Goal: Transaction & Acquisition: Purchase product/service

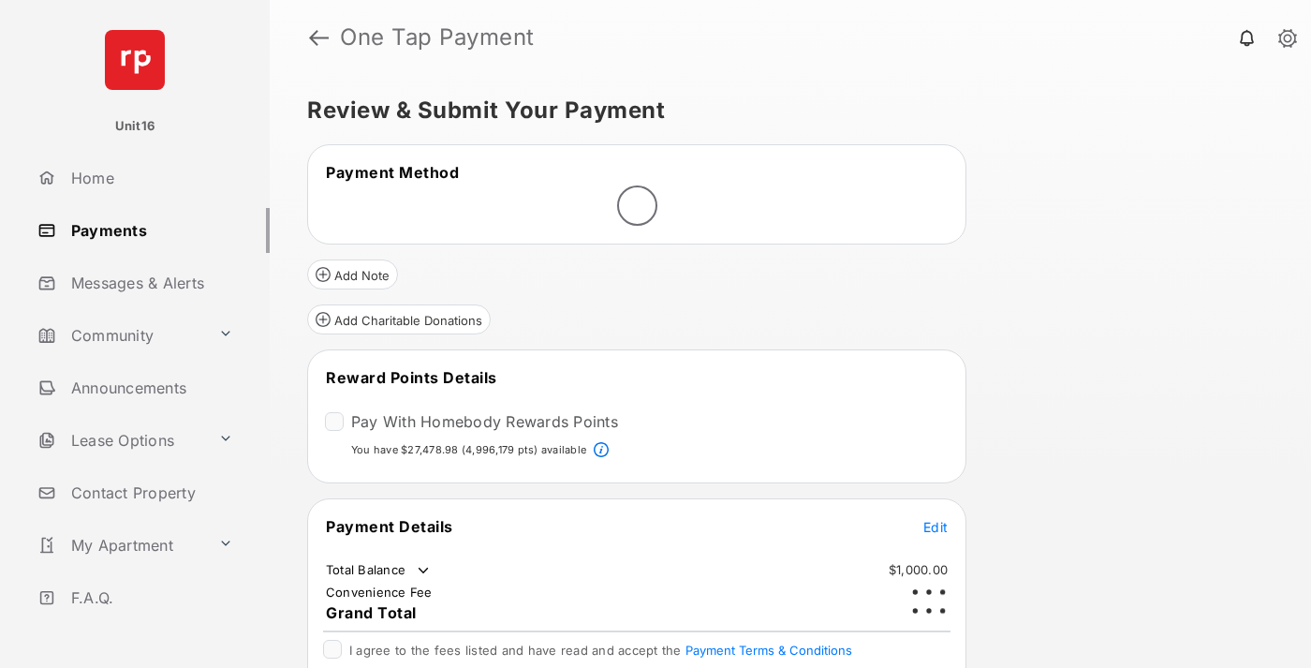
click at [936, 519] on span "Edit" at bounding box center [935, 527] width 24 height 16
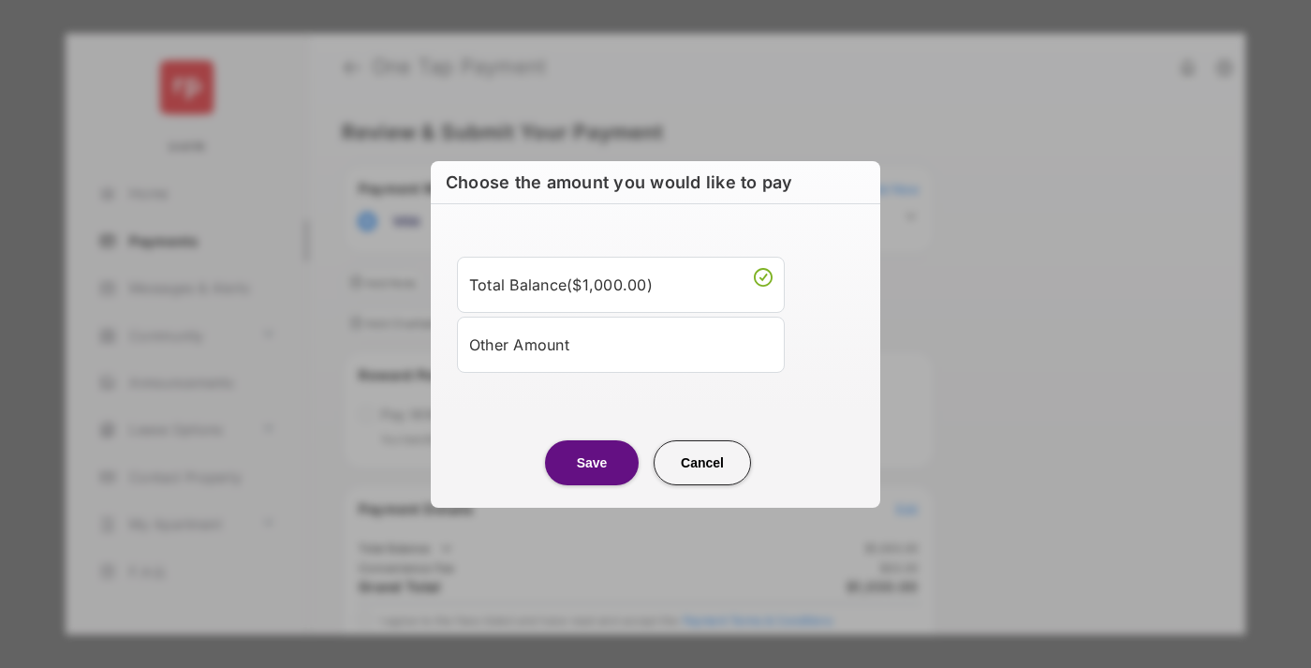
click at [621, 344] on div "Other Amount" at bounding box center [620, 345] width 303 height 32
type input "****"
click at [592, 485] on button "Save" at bounding box center [592, 462] width 94 height 45
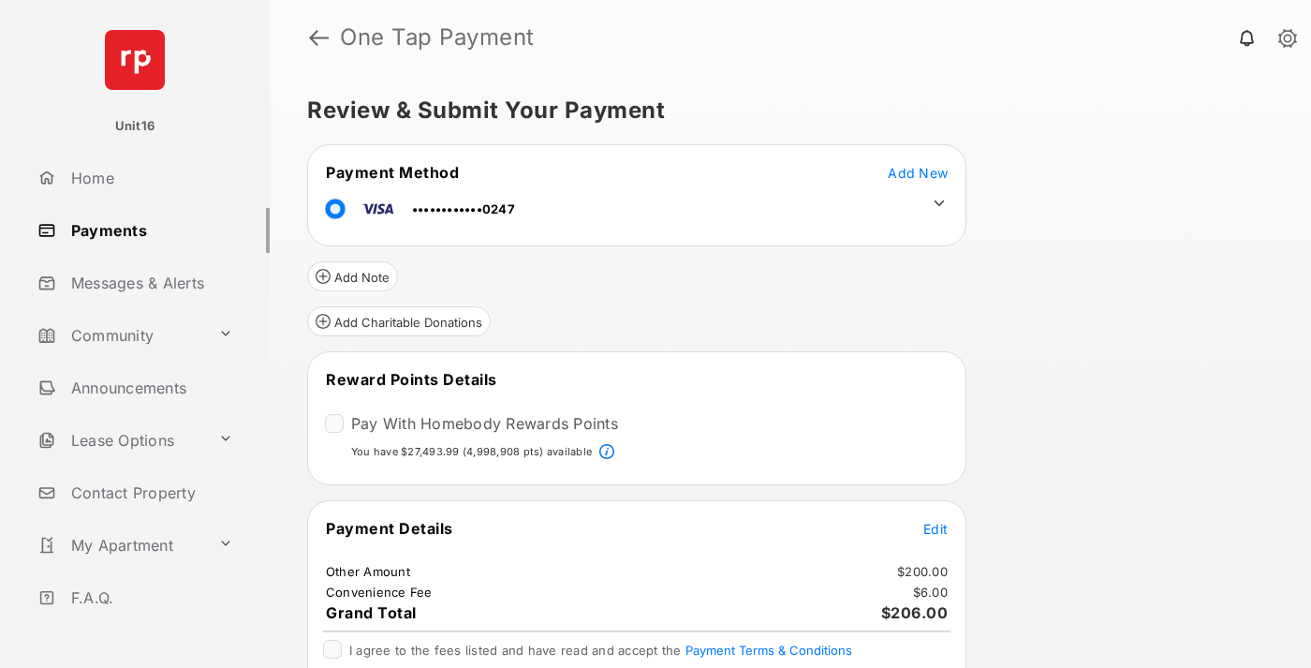
click at [939, 203] on icon at bounding box center [939, 203] width 17 height 17
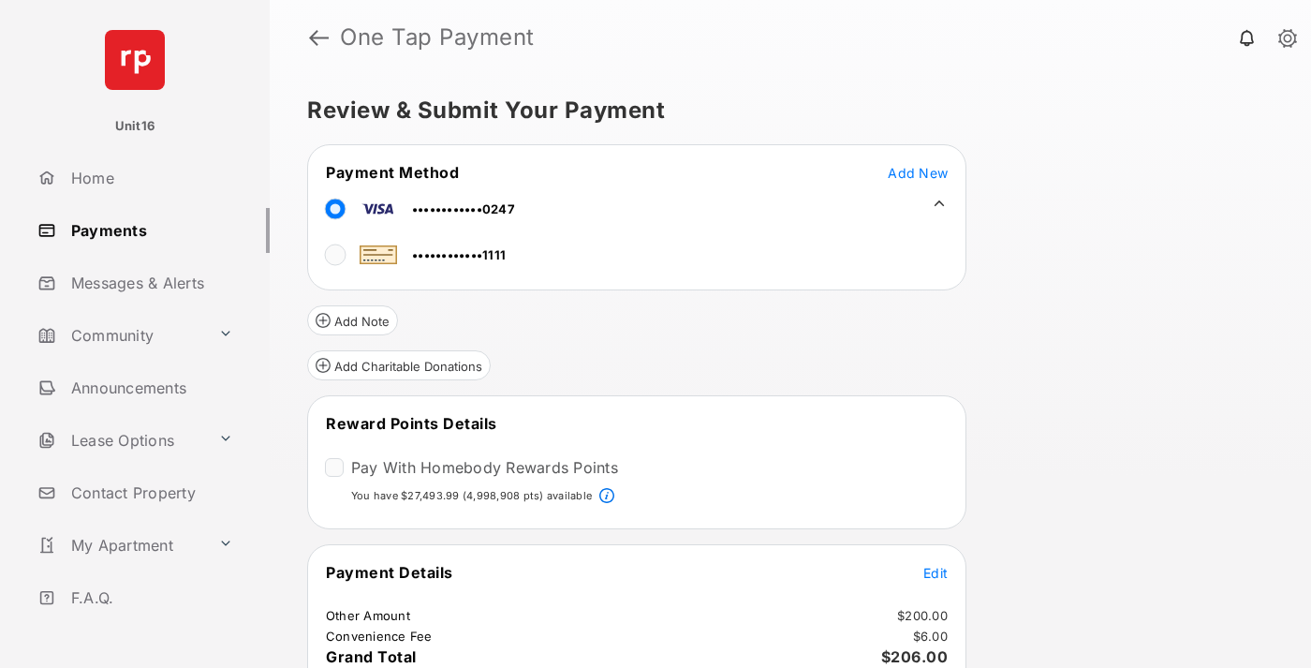
click at [936, 571] on span "Edit" at bounding box center [935, 573] width 24 height 16
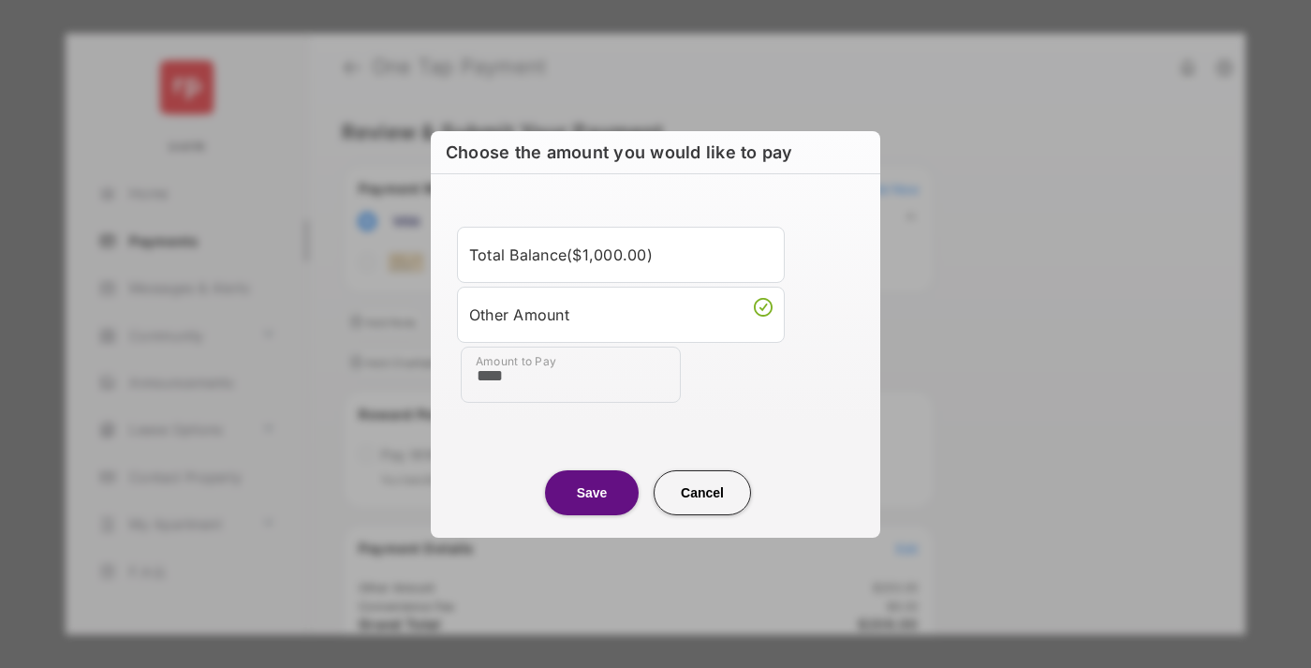
click at [592, 492] on button "Save" at bounding box center [592, 491] width 94 height 45
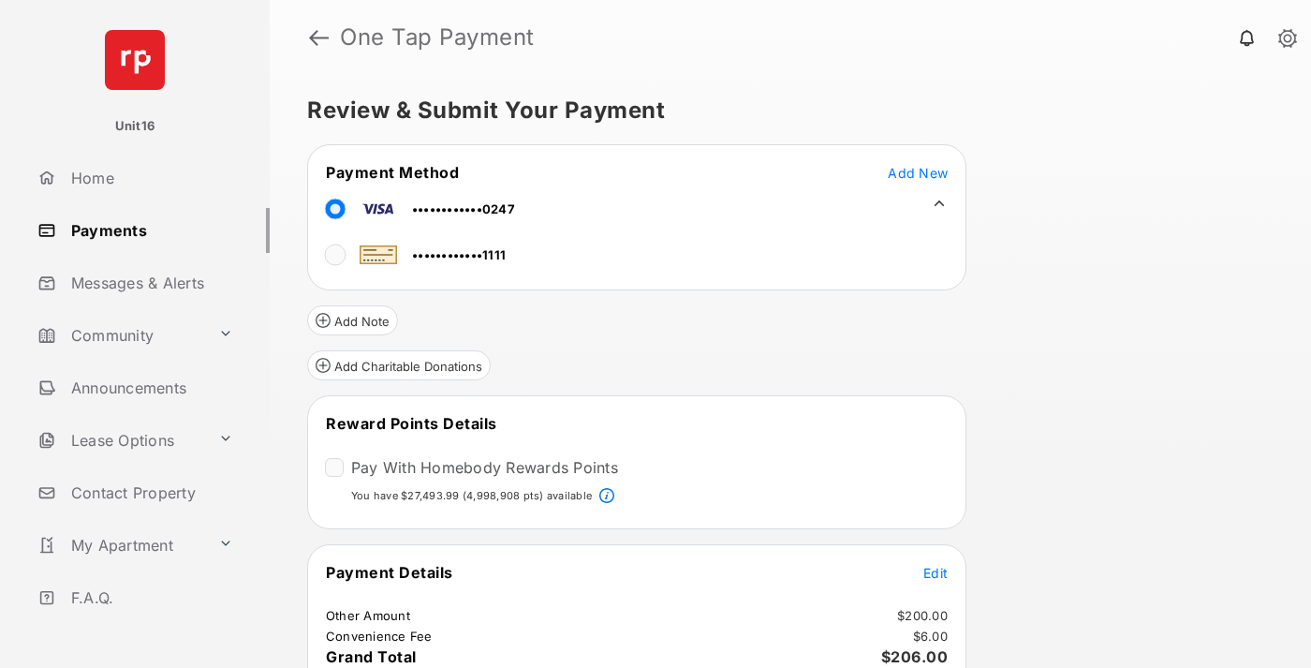
scroll to position [113, 0]
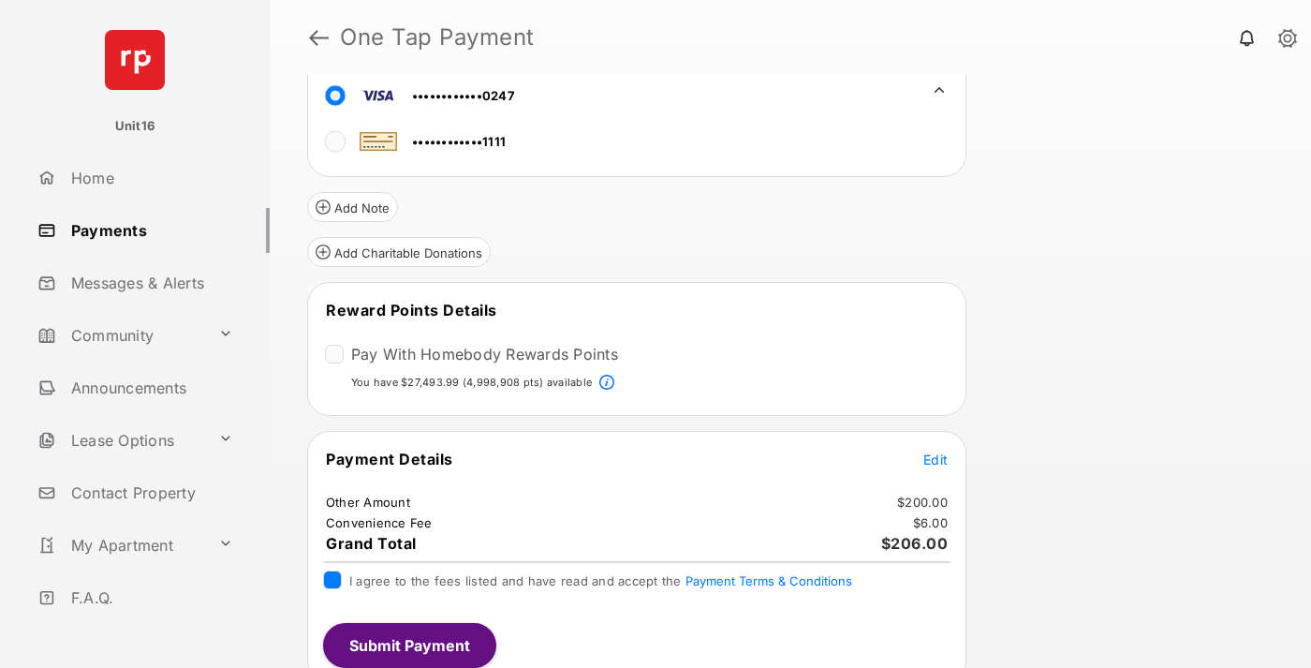
click at [408, 645] on button "Submit Payment" at bounding box center [409, 645] width 173 height 45
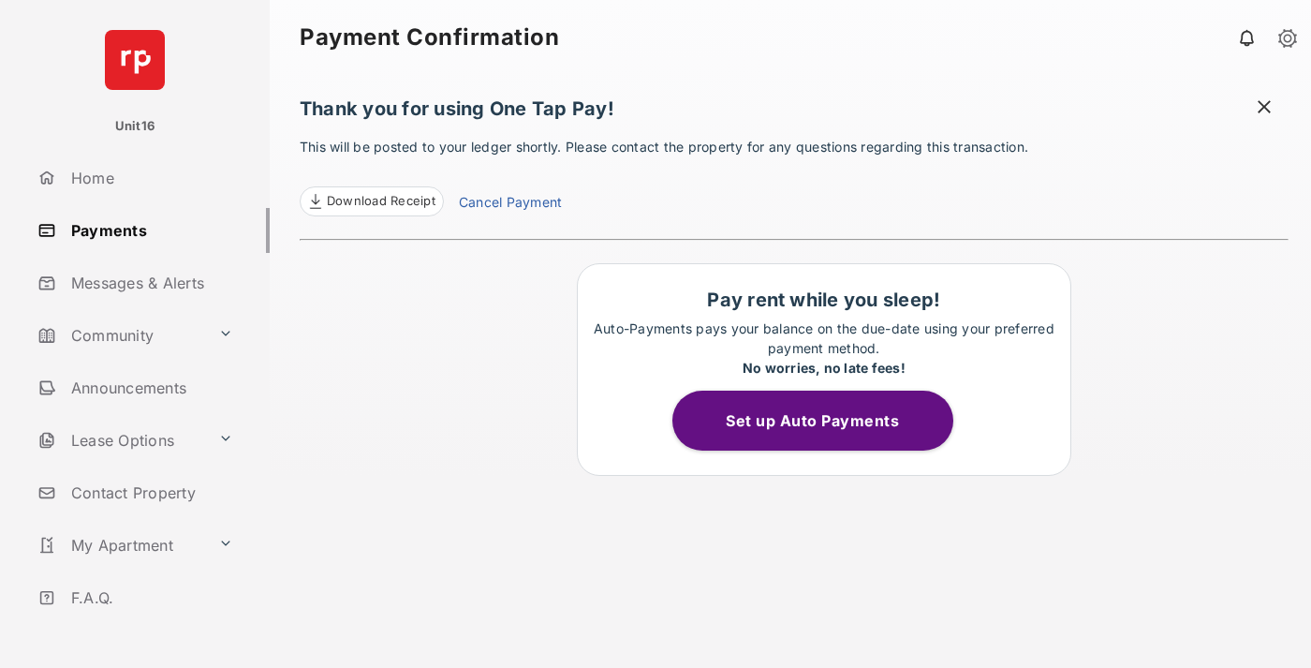
click at [509, 204] on link "Cancel Payment" at bounding box center [510, 204] width 103 height 24
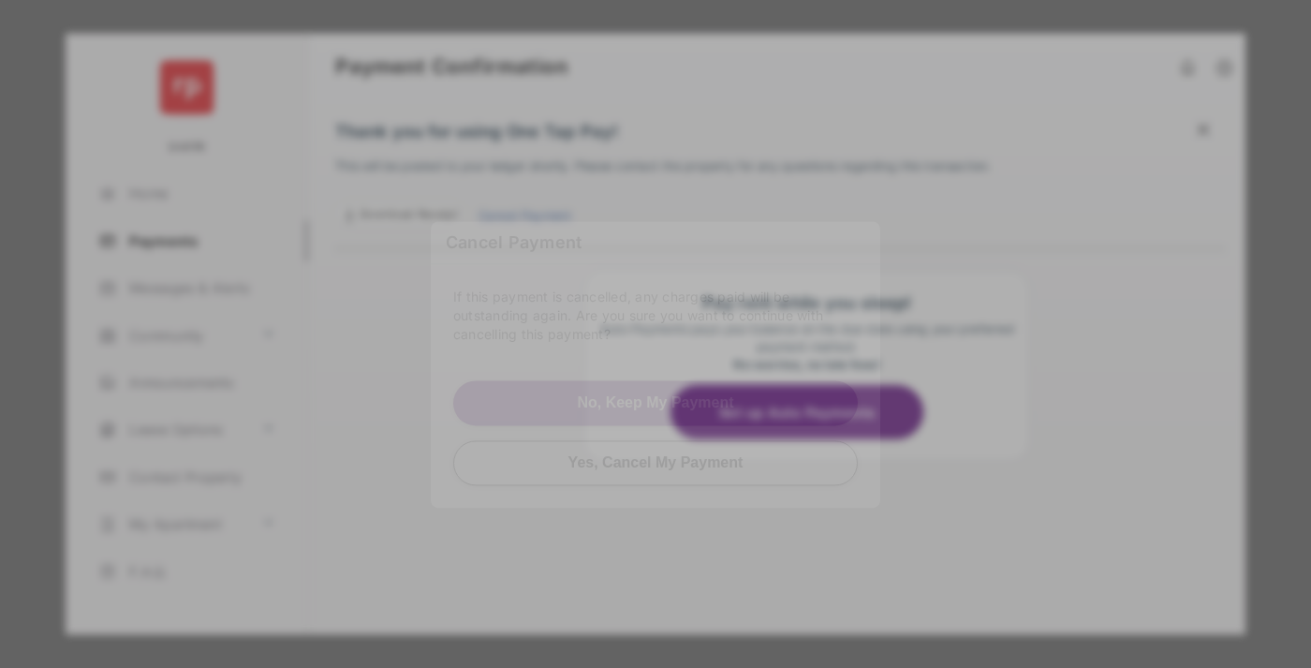
click at [656, 455] on button "Yes, Cancel My Payment" at bounding box center [655, 462] width 405 height 45
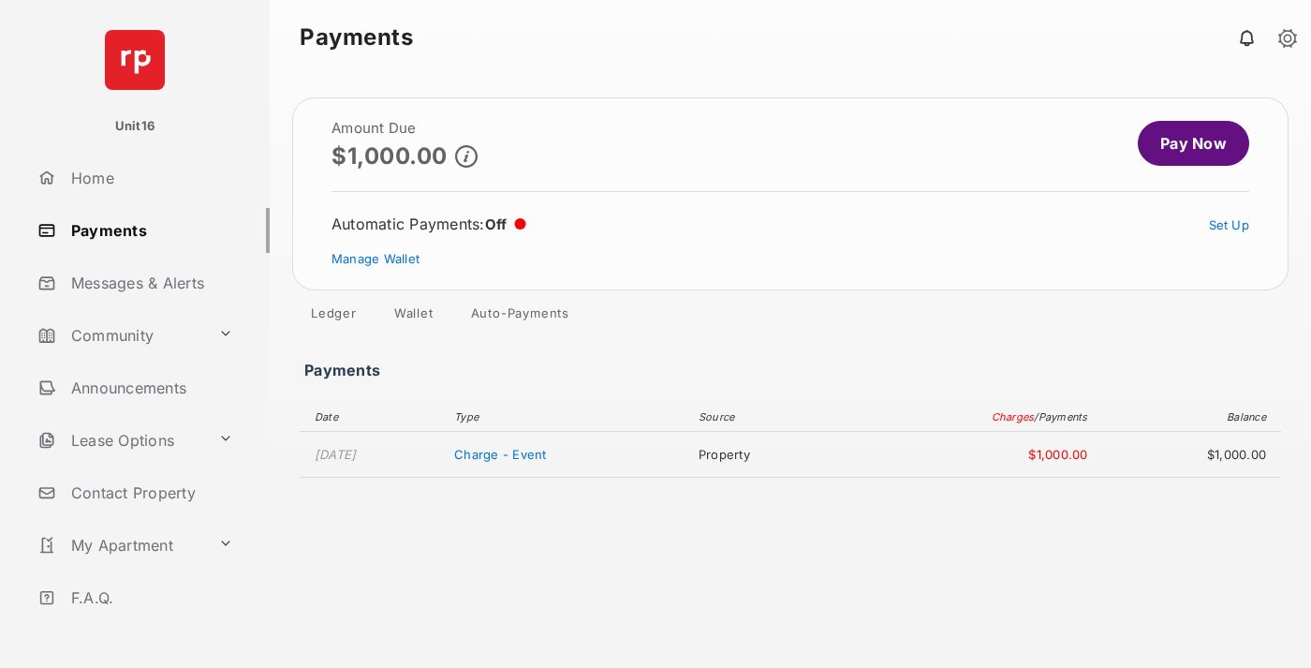
click at [376, 258] on link "Manage Wallet" at bounding box center [376, 258] width 88 height 15
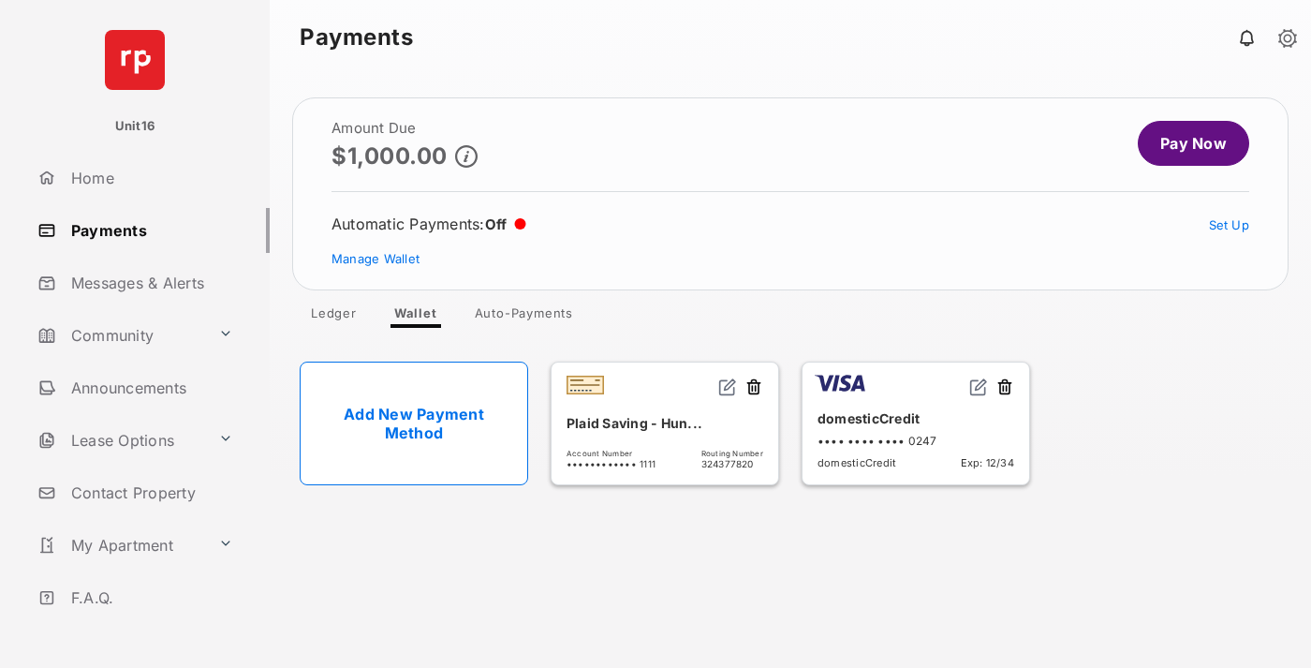
click at [1005, 388] on button at bounding box center [1005, 388] width 19 height 22
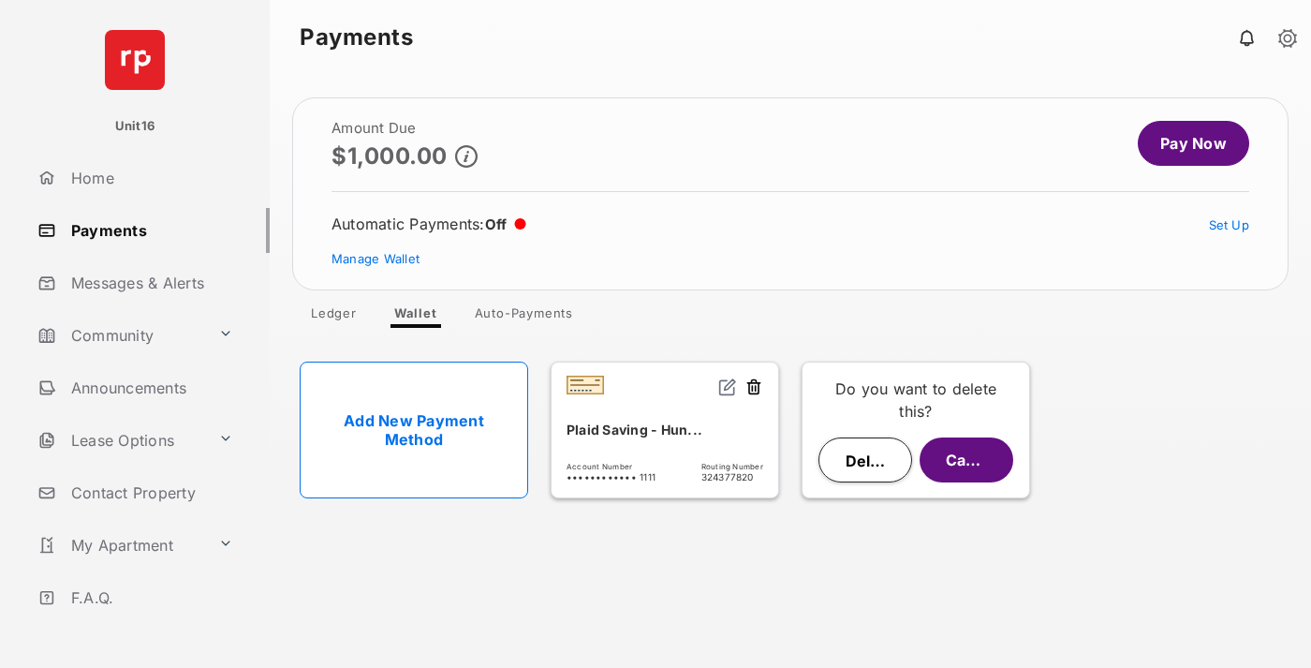
click at [865, 460] on button "Delete" at bounding box center [866, 459] width 94 height 45
